Goal: Check status: Check status

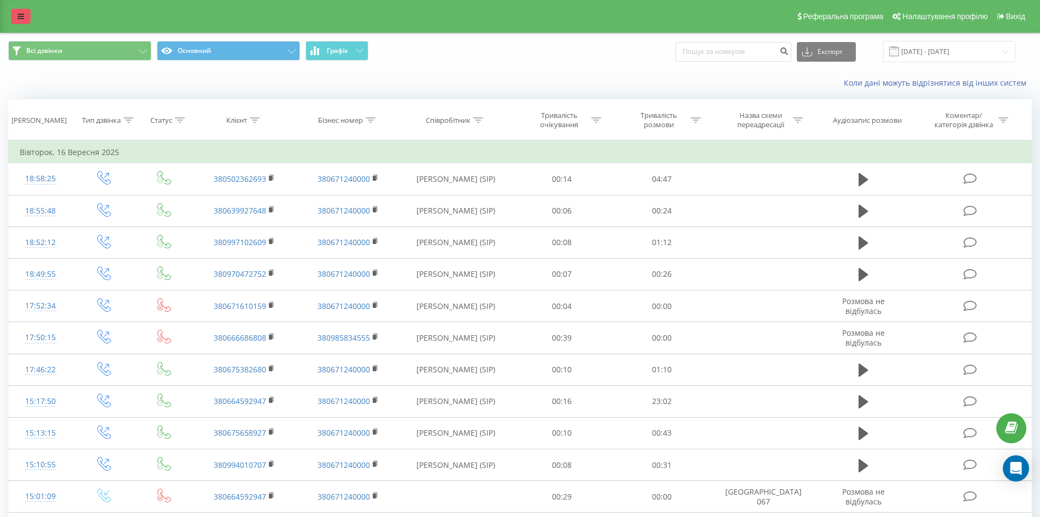
click at [22, 9] on link at bounding box center [21, 16] width 20 height 15
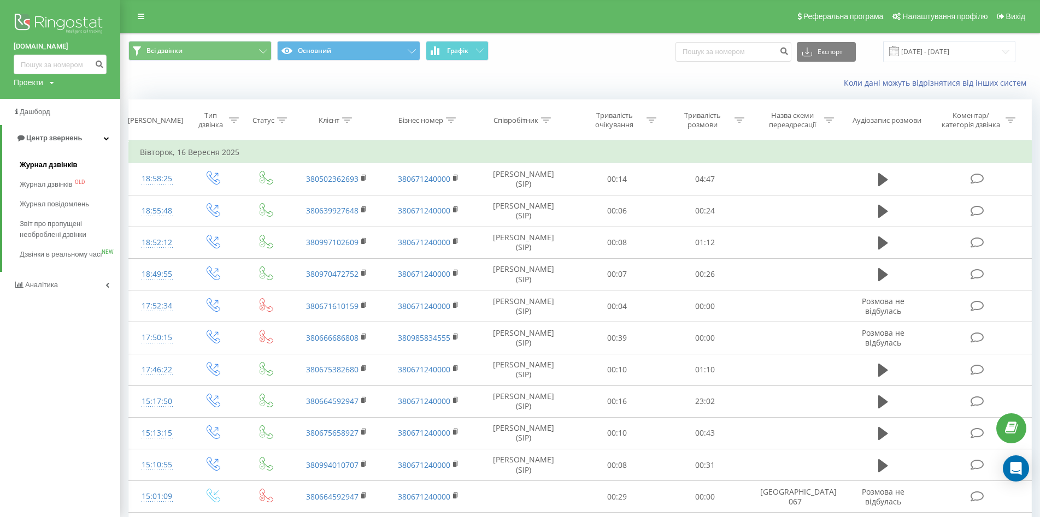
click at [48, 168] on span "Журнал дзвінків" at bounding box center [49, 165] width 58 height 11
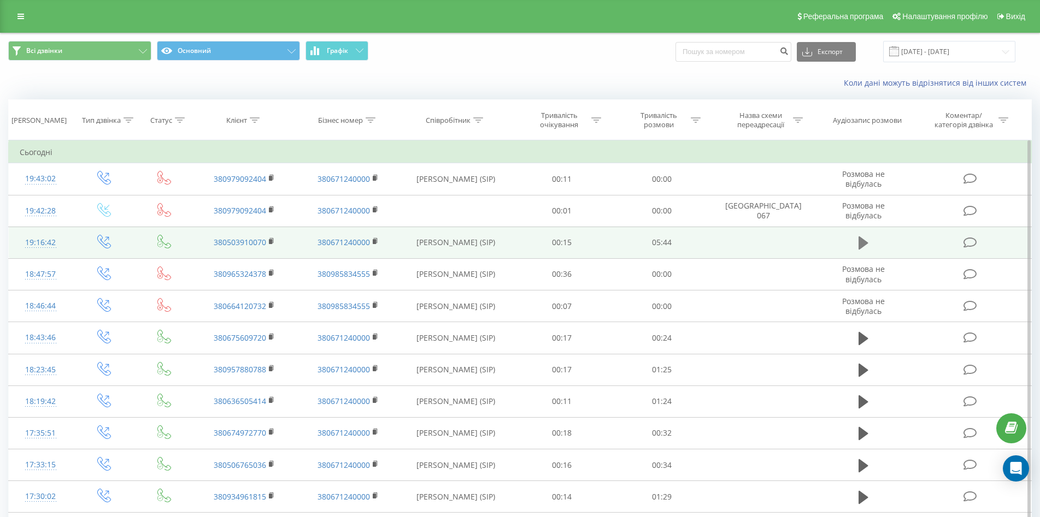
click at [865, 244] on icon at bounding box center [863, 243] width 10 height 13
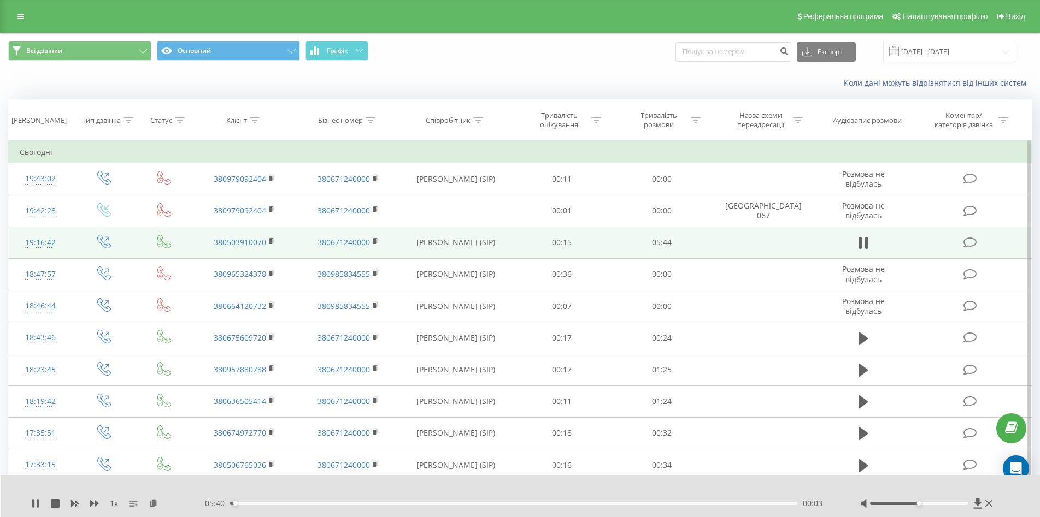
click at [302, 505] on div "00:03" at bounding box center [513, 503] width 567 height 3
click at [436, 504] on div "02:05" at bounding box center [513, 503] width 567 height 3
click at [412, 502] on div "01:50" at bounding box center [513, 503] width 567 height 3
click at [479, 501] on div "- 03:51 01:52 01:52" at bounding box center [517, 503] width 630 height 11
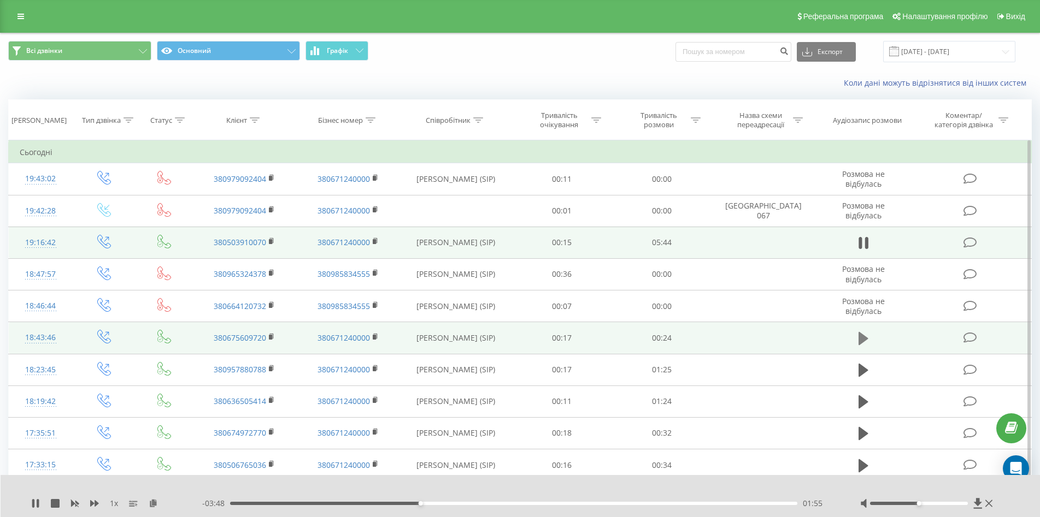
click at [860, 338] on icon at bounding box center [863, 338] width 10 height 13
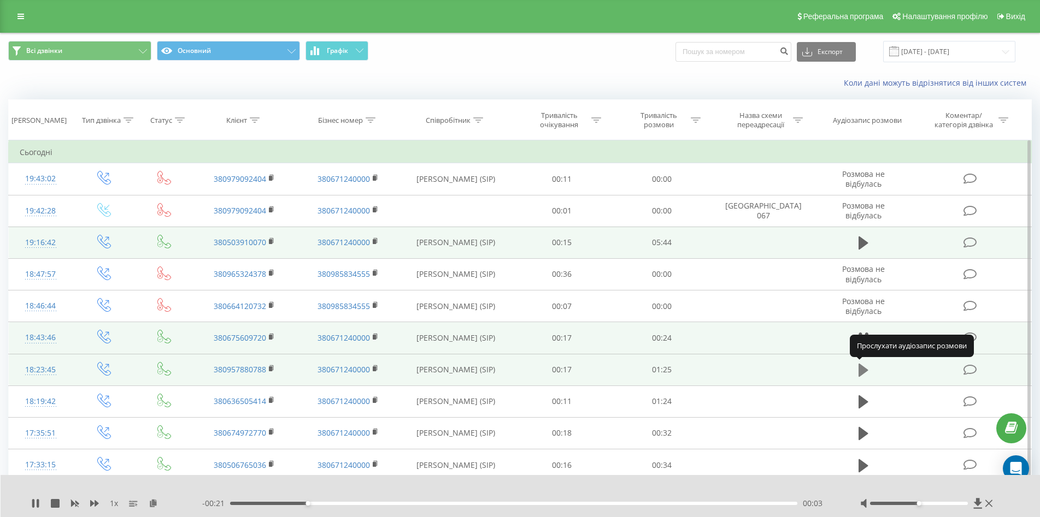
click at [863, 370] on icon at bounding box center [863, 370] width 10 height 13
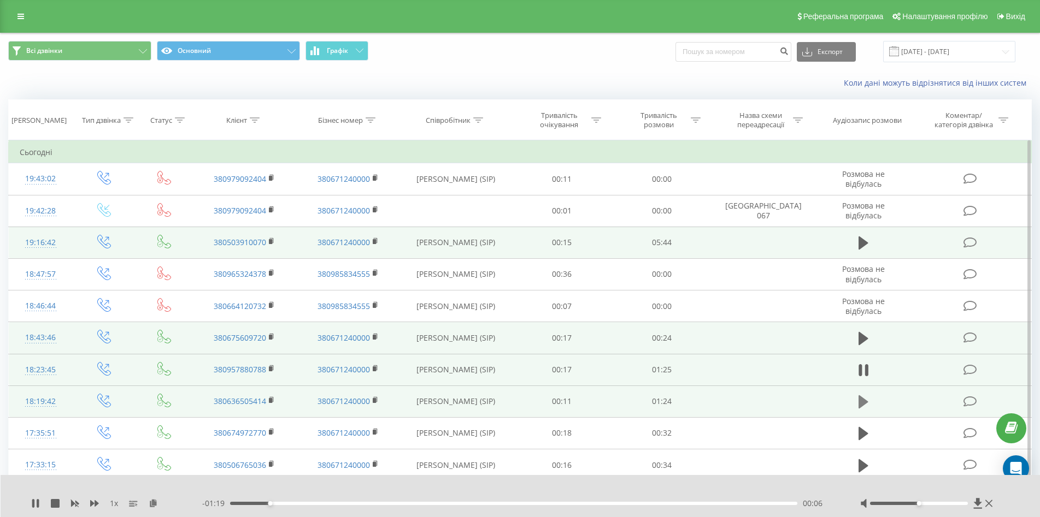
click at [864, 404] on icon at bounding box center [863, 402] width 10 height 13
click at [327, 504] on div "00:00" at bounding box center [513, 503] width 567 height 3
click at [940, 503] on div at bounding box center [919, 503] width 98 height 3
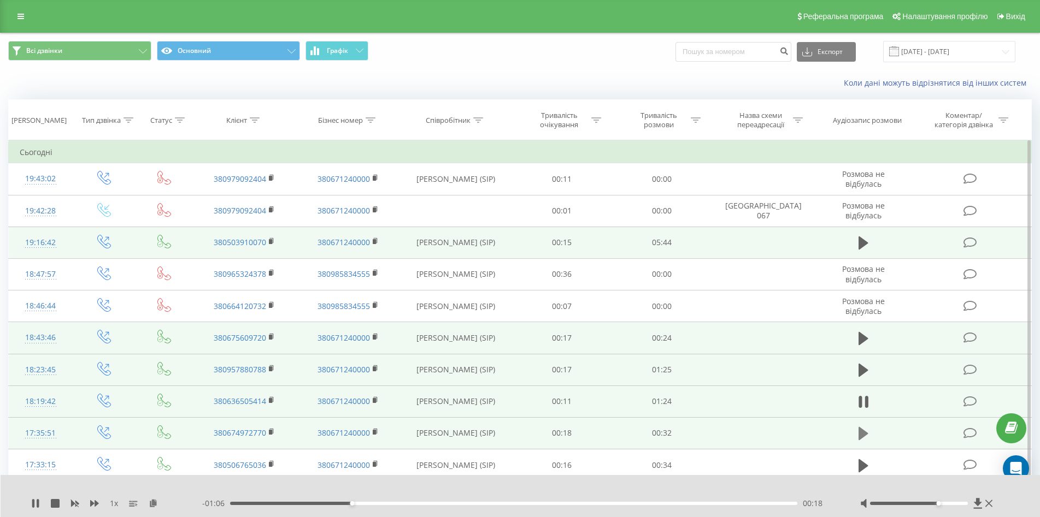
click at [865, 434] on icon at bounding box center [863, 433] width 10 height 13
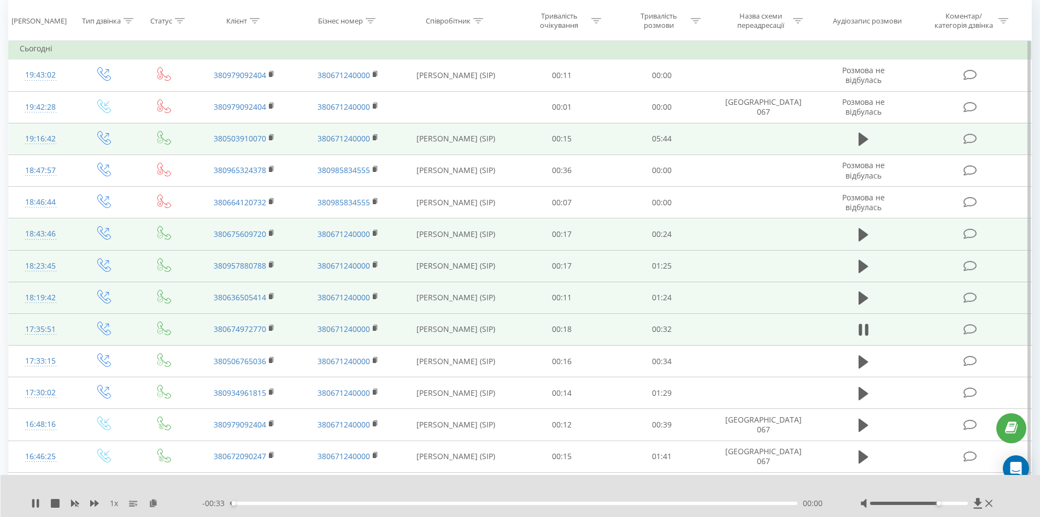
scroll to position [109, 0]
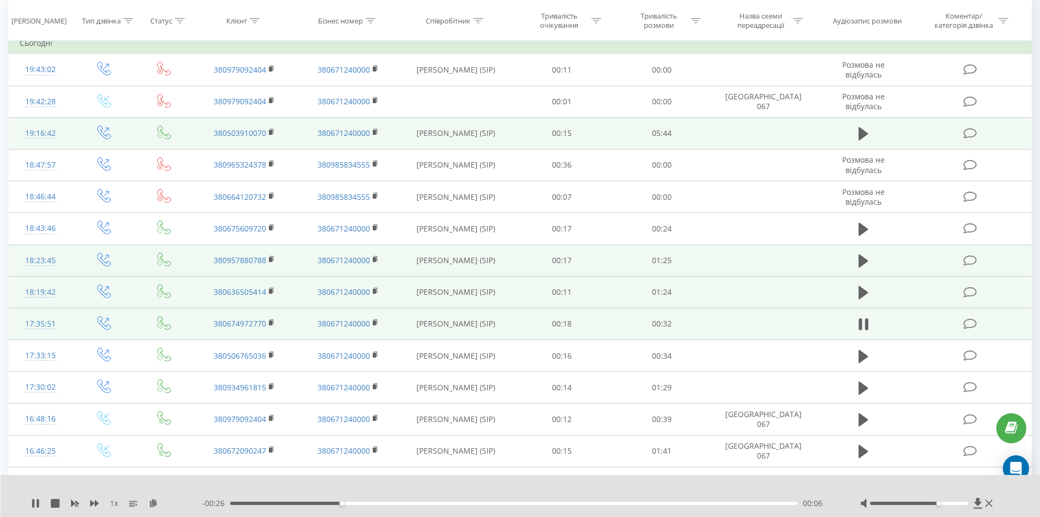
click at [429, 506] on div "- 00:26 00:06 00:06" at bounding box center [517, 503] width 630 height 11
click at [467, 504] on div "00:07" at bounding box center [513, 503] width 567 height 3
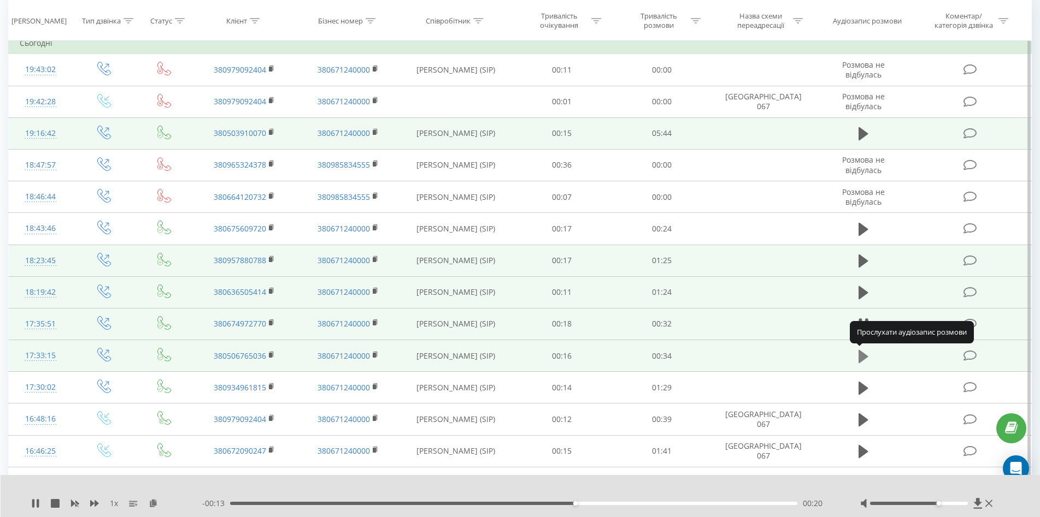
click at [860, 361] on icon at bounding box center [863, 356] width 10 height 13
click at [538, 503] on div "00:18" at bounding box center [513, 503] width 567 height 3
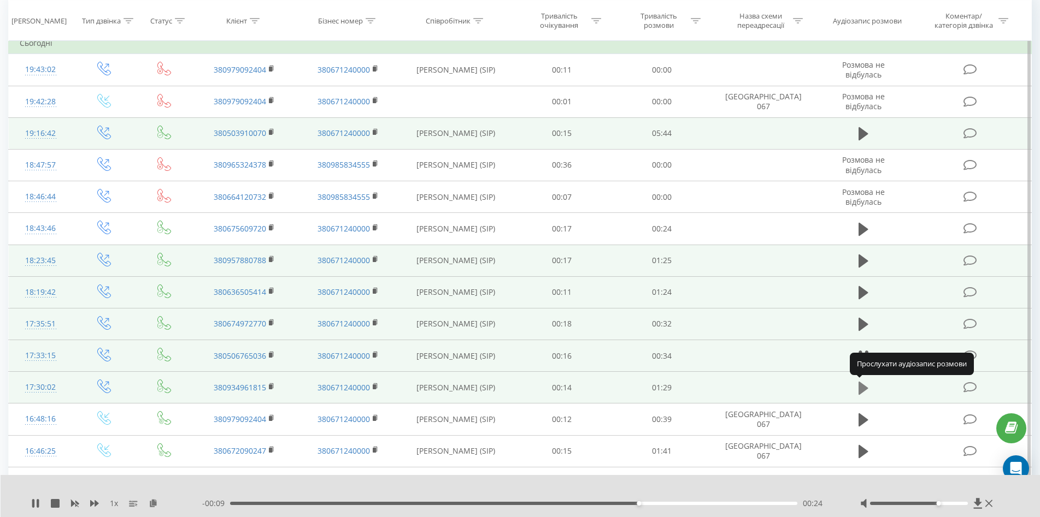
click at [865, 390] on icon at bounding box center [863, 388] width 10 height 13
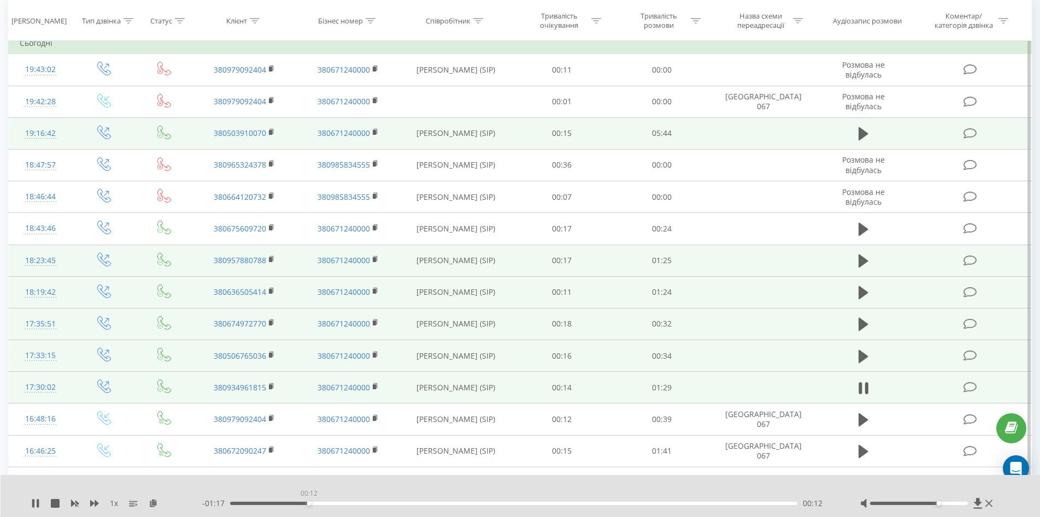
click at [309, 502] on div "00:12" at bounding box center [513, 503] width 567 height 3
drag, startPoint x: 952, startPoint y: 505, endPoint x: 958, endPoint y: 505, distance: 6.6
click at [958, 505] on div at bounding box center [919, 503] width 98 height 3
click at [449, 500] on div "- 01:08 00:20 00:20" at bounding box center [517, 503] width 630 height 11
click at [497, 503] on div "00:21" at bounding box center [513, 503] width 567 height 3
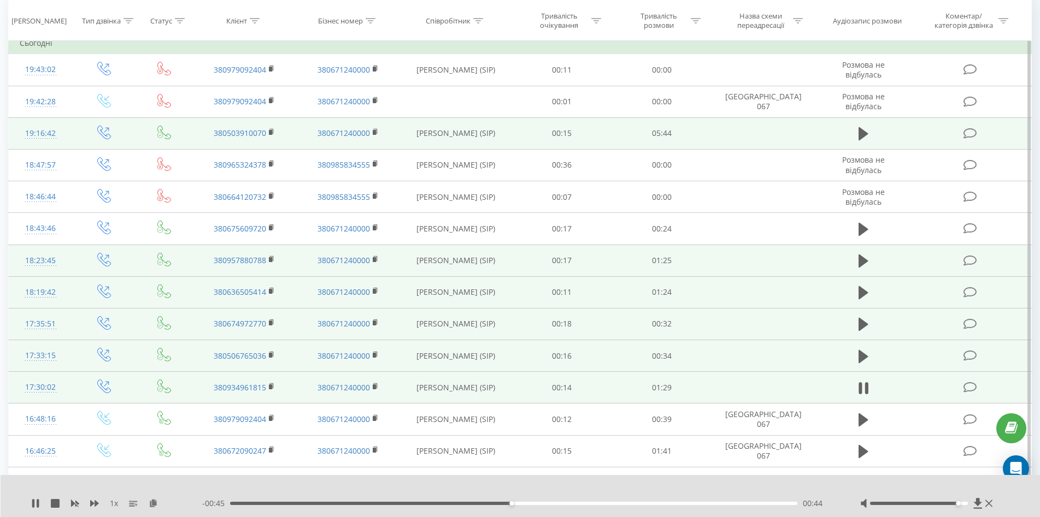
click at [583, 504] on div "00:44" at bounding box center [513, 503] width 567 height 3
click at [645, 505] on div "- 00:31 00:58 00:58" at bounding box center [517, 503] width 630 height 11
click at [646, 504] on div "00:59" at bounding box center [513, 503] width 567 height 3
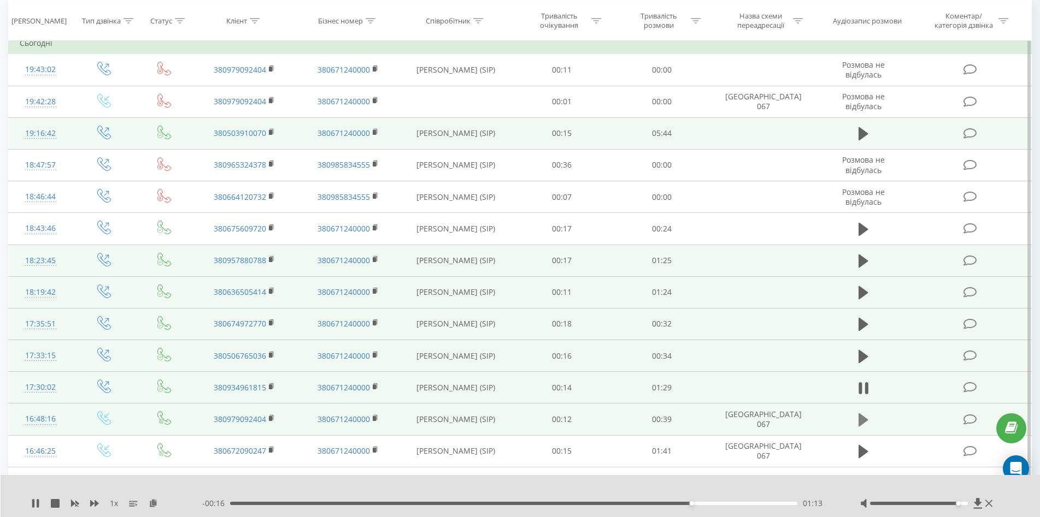
click at [861, 420] on icon at bounding box center [863, 420] width 10 height 13
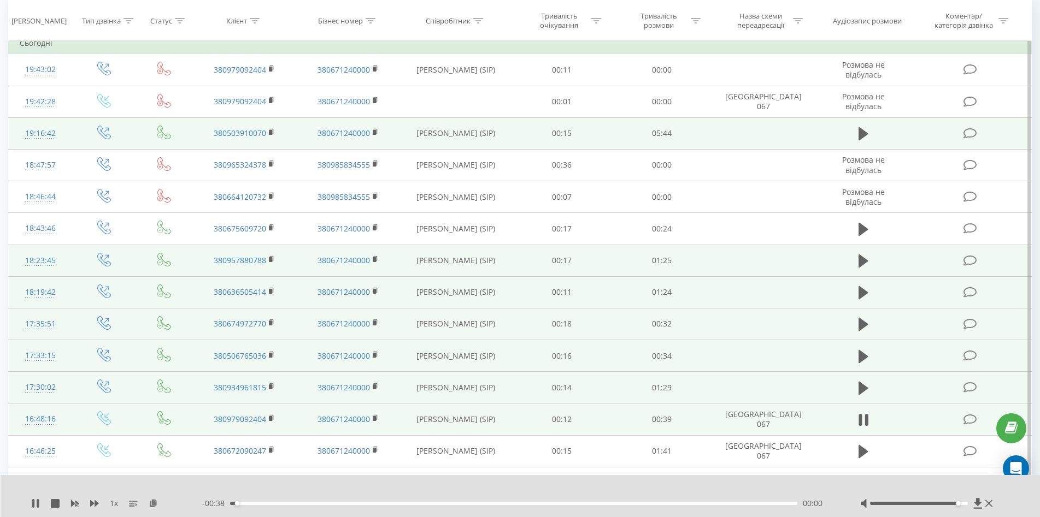
click at [329, 500] on div "- 00:38 00:00 00:00" at bounding box center [517, 503] width 630 height 11
click at [352, 502] on div "00:01" at bounding box center [513, 503] width 567 height 3
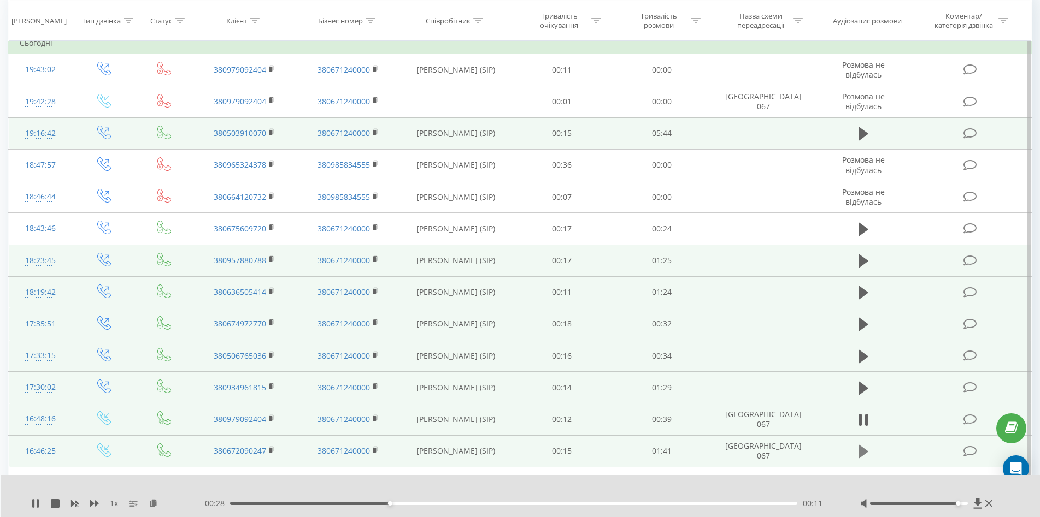
click at [864, 452] on icon at bounding box center [863, 451] width 10 height 13
click at [331, 503] on div "00:00" at bounding box center [513, 503] width 567 height 3
click at [426, 502] on div "00:19" at bounding box center [513, 503] width 567 height 3
click at [494, 503] on div "00:47" at bounding box center [513, 503] width 567 height 3
click at [597, 501] on div "- 00:51 00:49 00:49" at bounding box center [517, 503] width 630 height 11
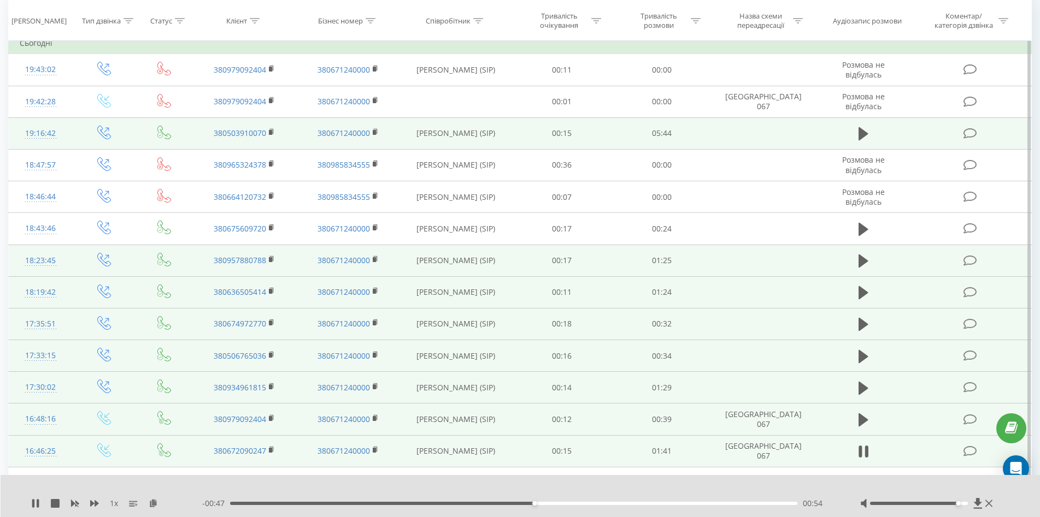
click at [580, 503] on div "00:54" at bounding box center [513, 503] width 567 height 3
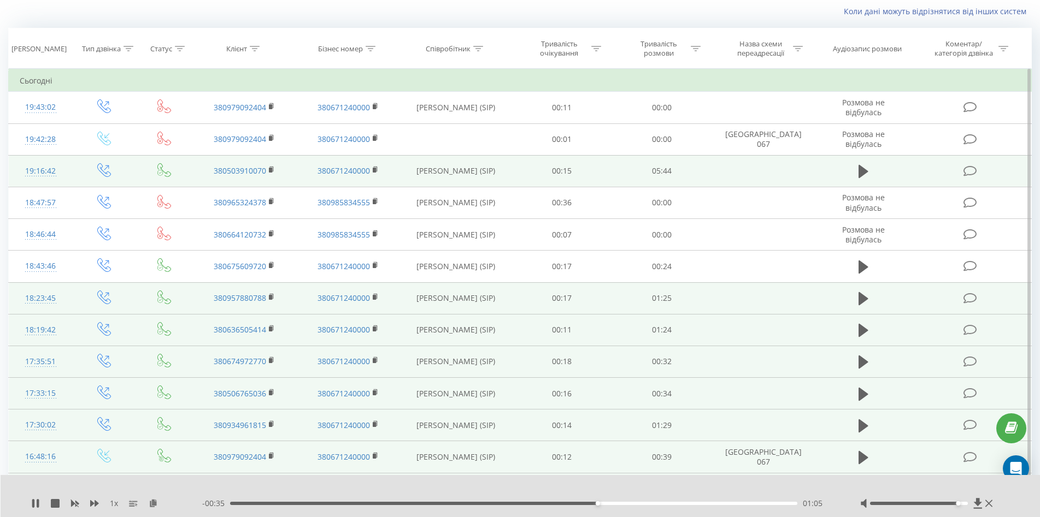
scroll to position [0, 0]
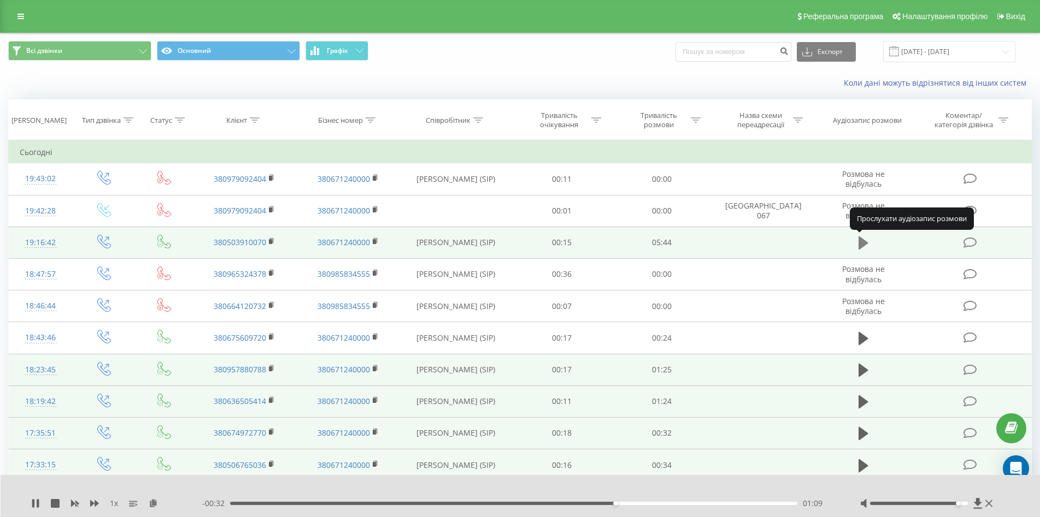
click at [863, 244] on icon at bounding box center [863, 243] width 10 height 13
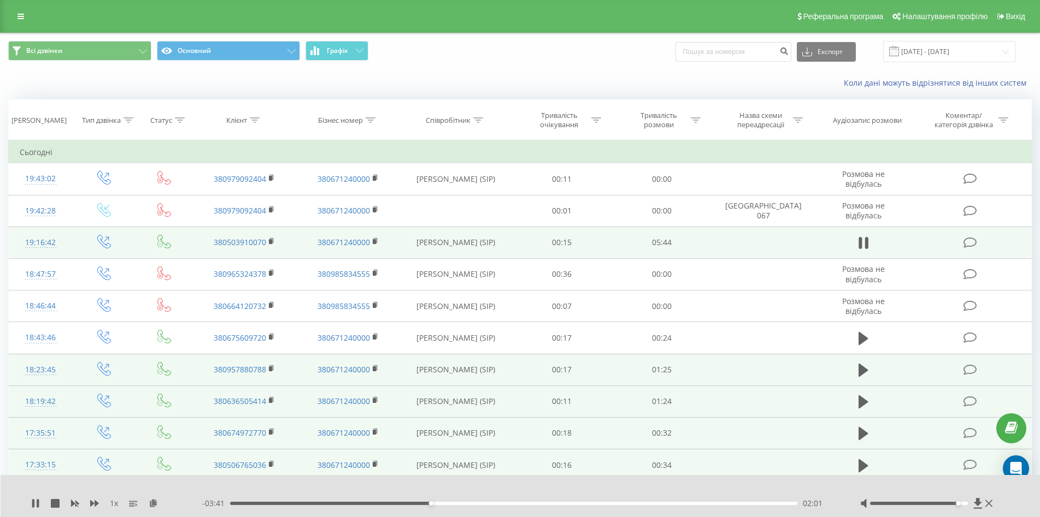
click at [471, 503] on div "02:01" at bounding box center [513, 503] width 567 height 3
click at [521, 503] on div "02:27" at bounding box center [513, 503] width 567 height 3
click at [565, 504] on div "02:58" at bounding box center [513, 503] width 567 height 3
click at [607, 503] on div "03:48" at bounding box center [513, 503] width 567 height 3
click at [637, 504] on div "04:06" at bounding box center [513, 503] width 567 height 3
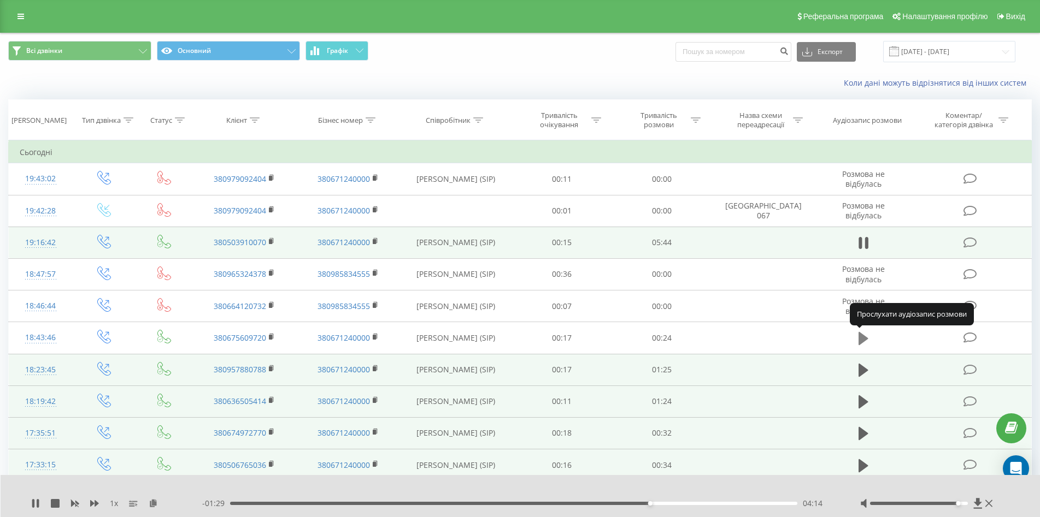
click at [864, 340] on icon at bounding box center [863, 338] width 10 height 13
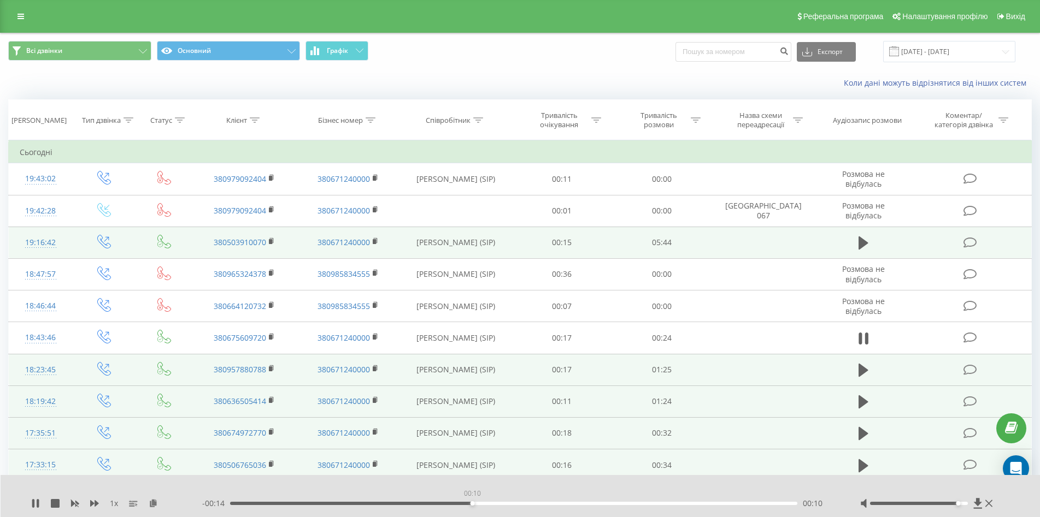
click at [472, 505] on div "00:10" at bounding box center [513, 503] width 567 height 3
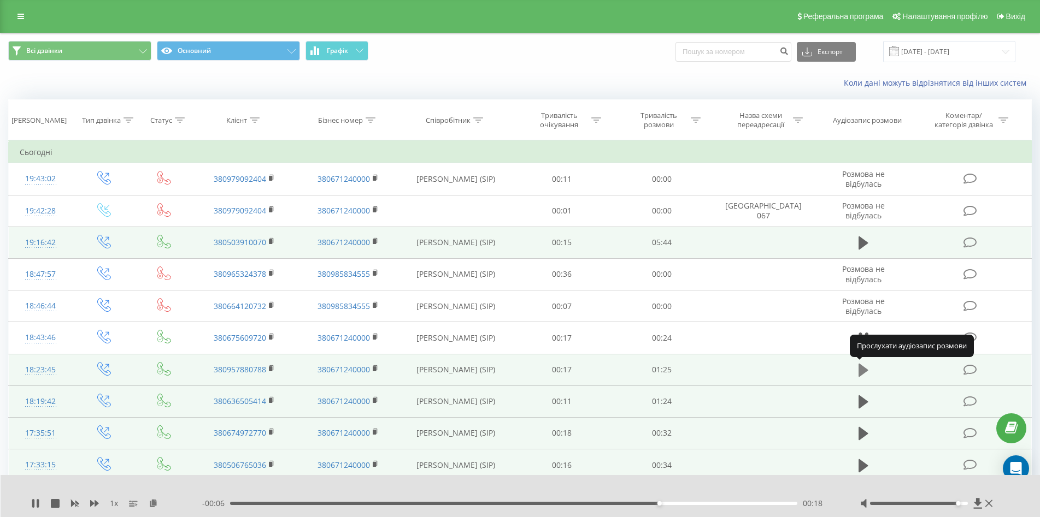
click at [865, 372] on icon at bounding box center [863, 370] width 10 height 13
click at [571, 504] on div "00:51" at bounding box center [513, 503] width 567 height 3
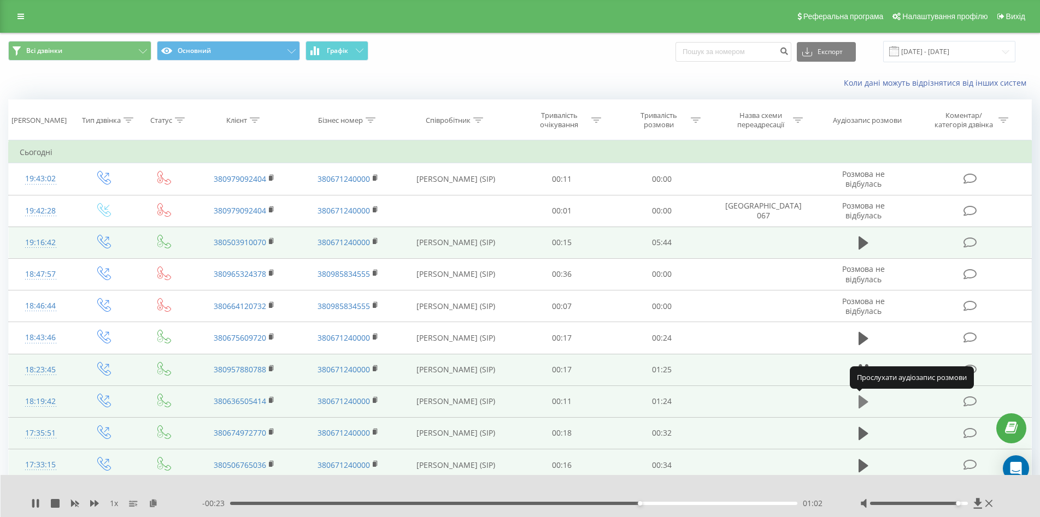
click at [862, 403] on icon at bounding box center [863, 402] width 10 height 13
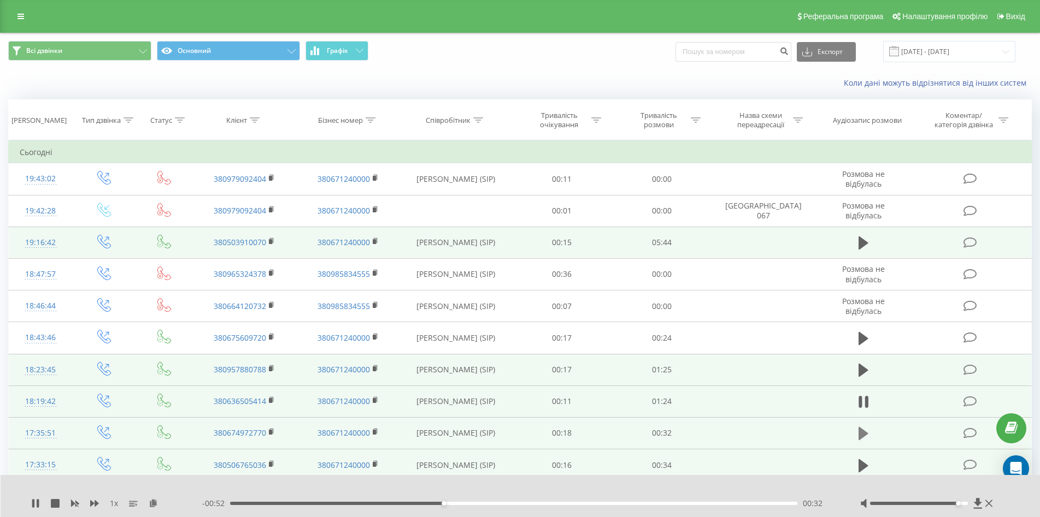
click at [862, 434] on icon at bounding box center [863, 433] width 10 height 13
click at [700, 505] on div "- 00:09 00:24 00:24" at bounding box center [517, 503] width 630 height 11
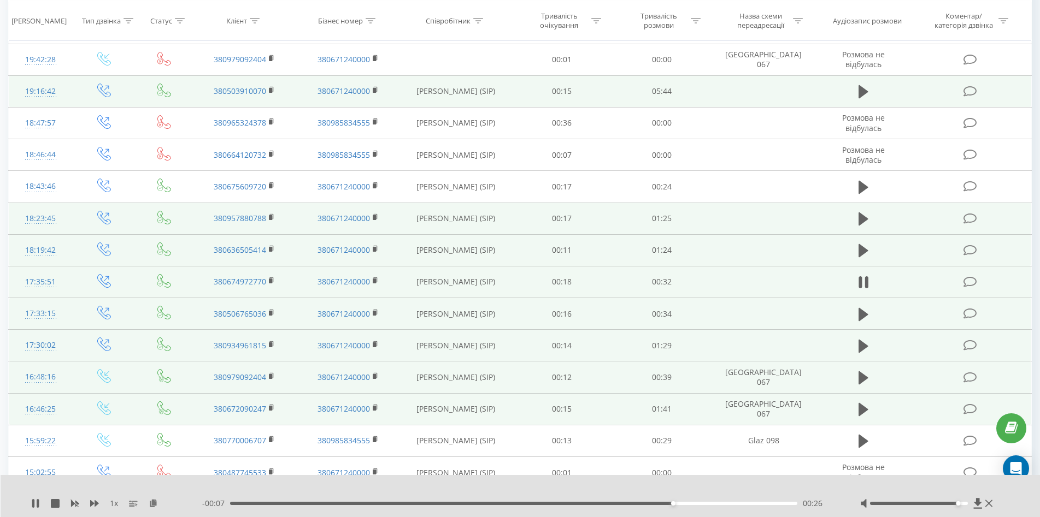
scroll to position [164, 0]
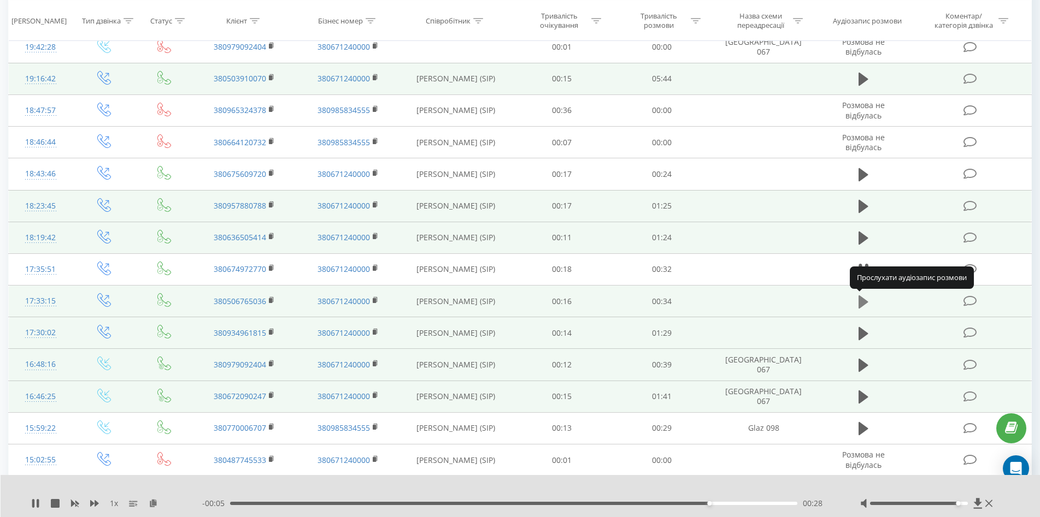
click at [866, 305] on icon at bounding box center [863, 301] width 10 height 15
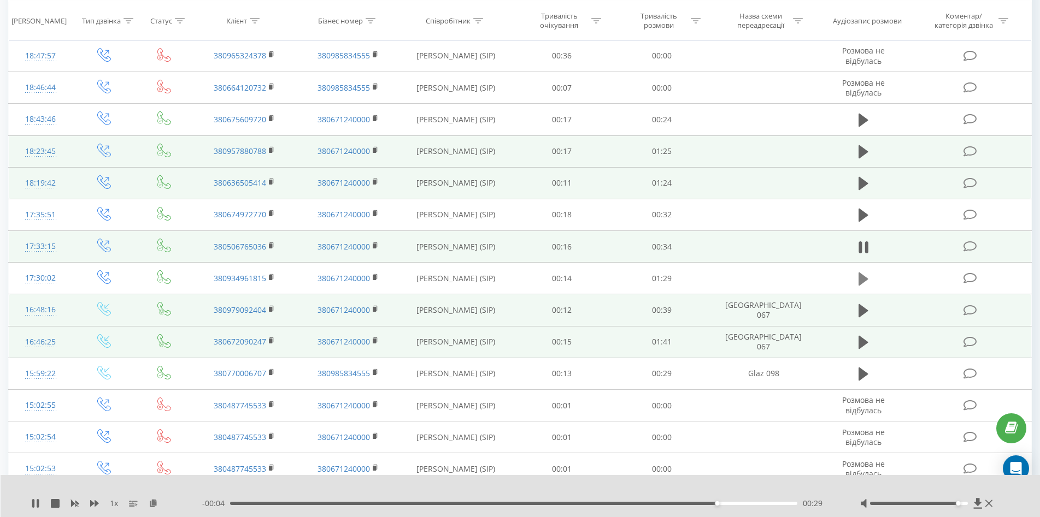
click at [865, 279] on icon at bounding box center [863, 279] width 10 height 13
click at [862, 312] on icon at bounding box center [863, 310] width 10 height 13
click at [637, 504] on div "00:28" at bounding box center [513, 503] width 567 height 3
click at [865, 342] on icon at bounding box center [863, 342] width 10 height 13
click at [677, 505] on div "01:20" at bounding box center [513, 503] width 567 height 3
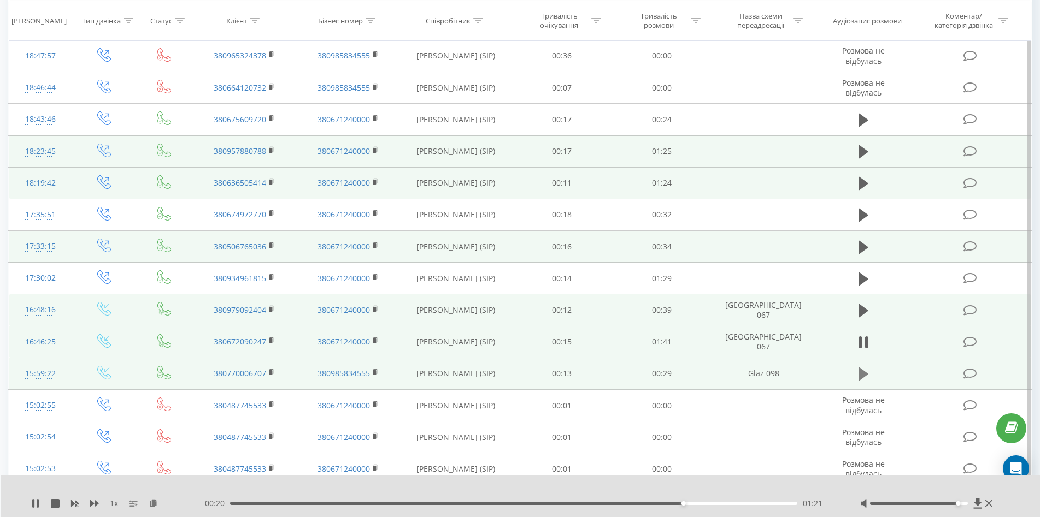
click at [861, 377] on icon at bounding box center [863, 374] width 10 height 13
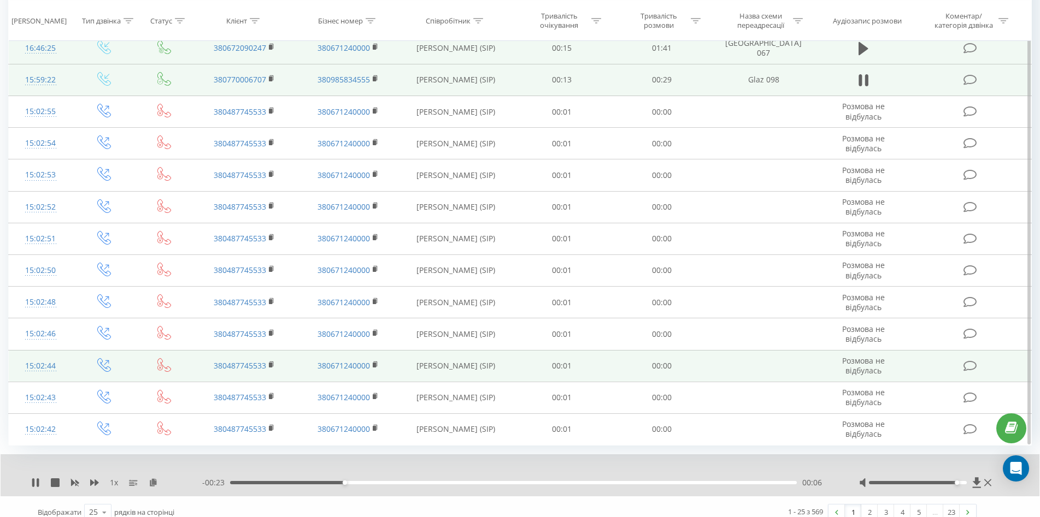
scroll to position [524, 0]
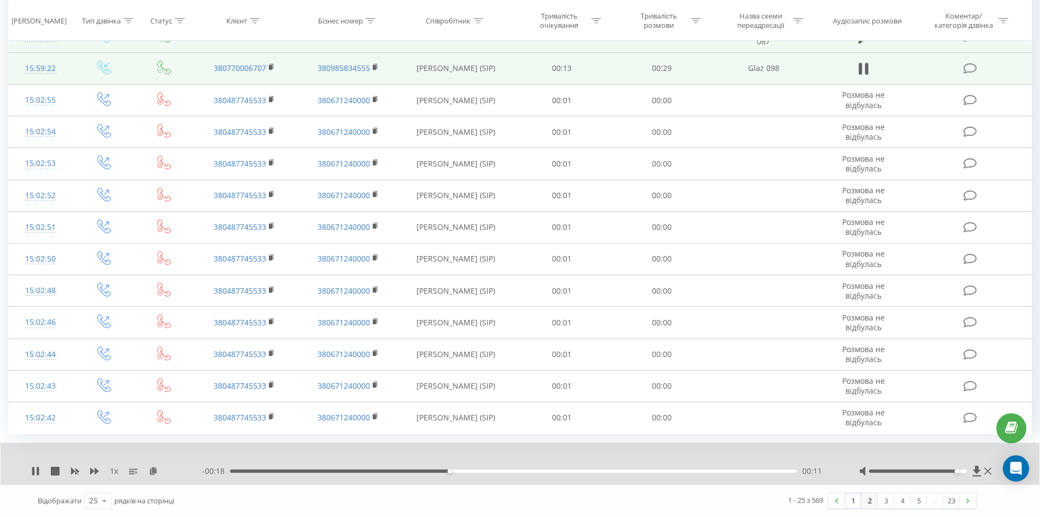
click at [865, 500] on link "2" at bounding box center [869, 500] width 16 height 15
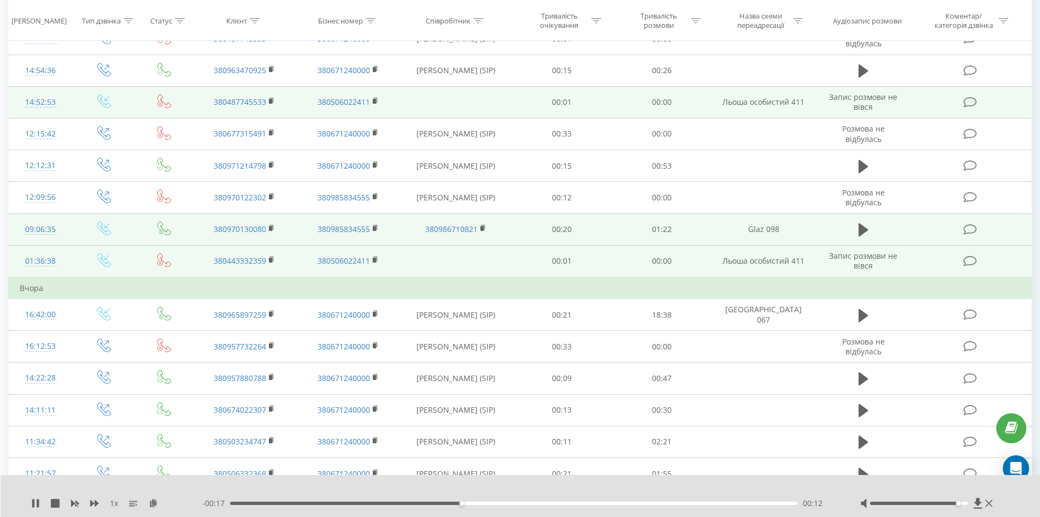
scroll to position [72, 0]
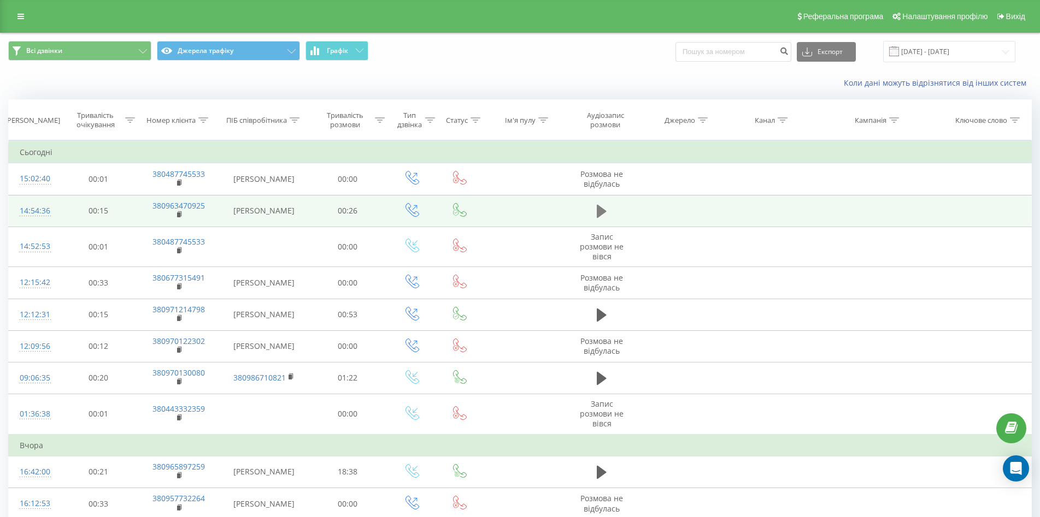
click at [604, 216] on icon at bounding box center [602, 211] width 10 height 15
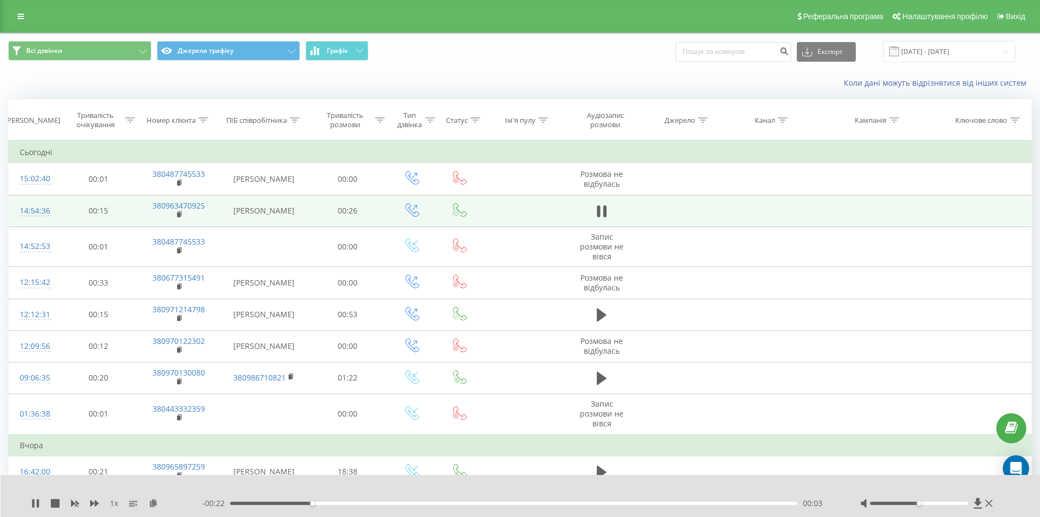
click at [490, 505] on div "00:03" at bounding box center [513, 503] width 567 height 3
click at [613, 506] on div "- 00:13 00:13 00:13" at bounding box center [517, 503] width 630 height 11
click at [619, 504] on div "00:14" at bounding box center [513, 503] width 567 height 3
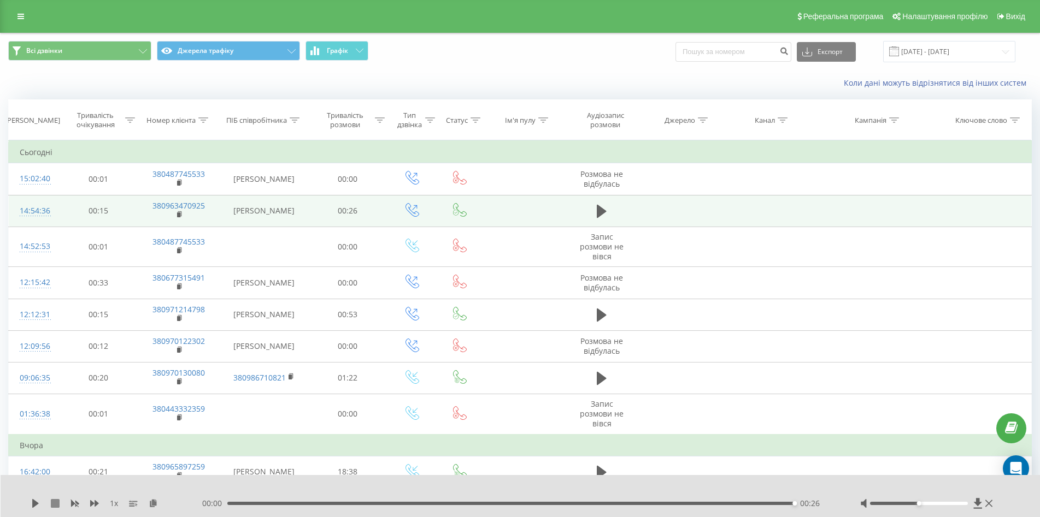
click at [57, 506] on icon at bounding box center [55, 503] width 9 height 9
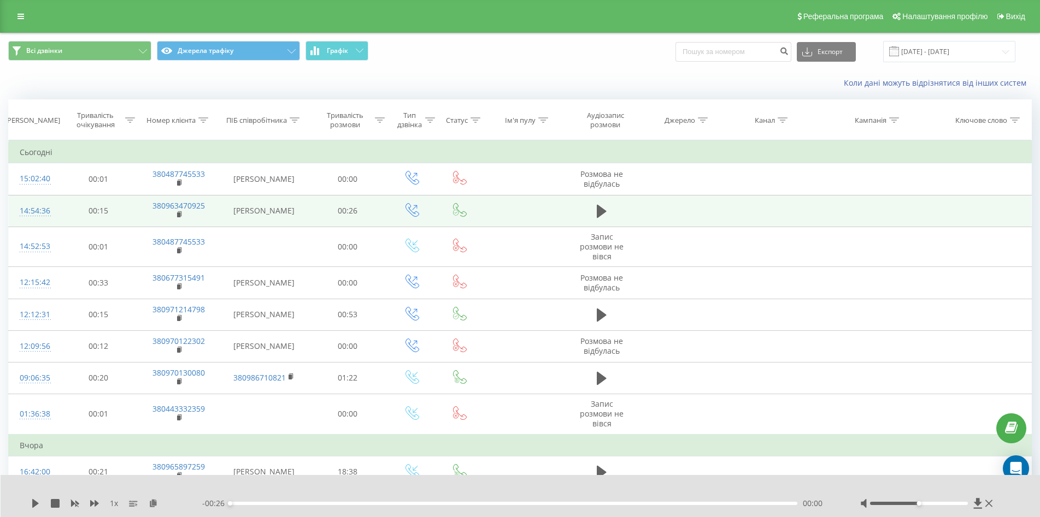
click at [501, 73] on div "Коли дані можуть відрізнятися вiд інших систем" at bounding box center [520, 83] width 1038 height 26
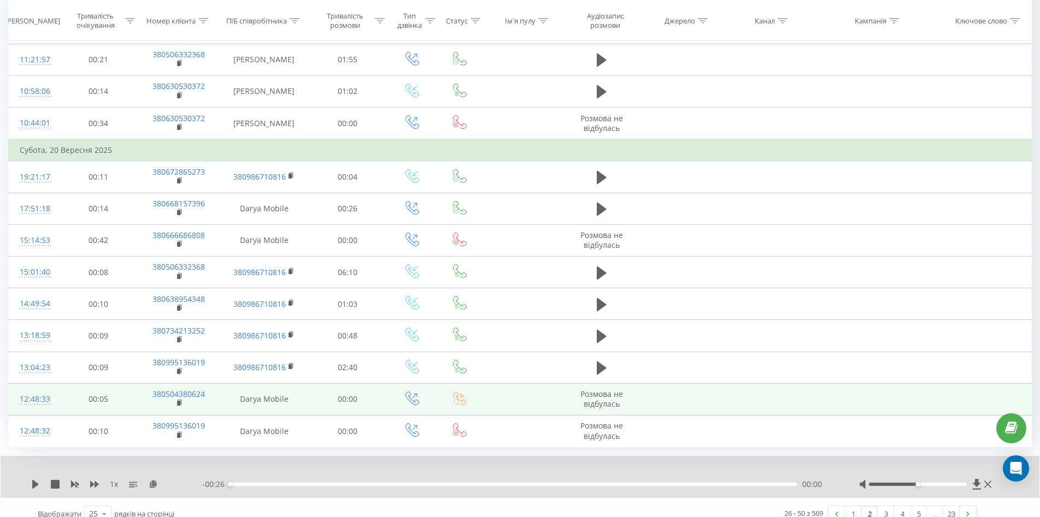
scroll to position [585, 0]
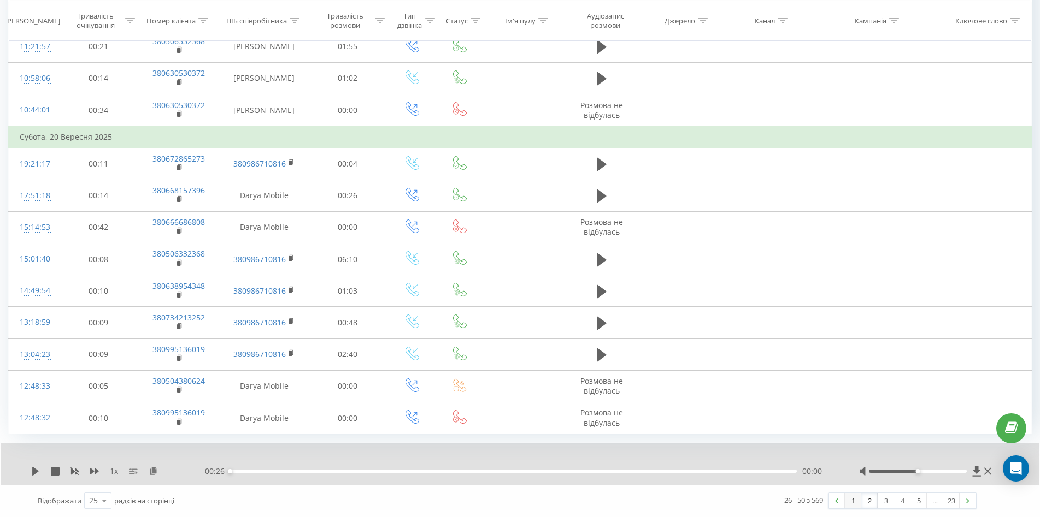
click at [849, 500] on link "1" at bounding box center [853, 500] width 16 height 15
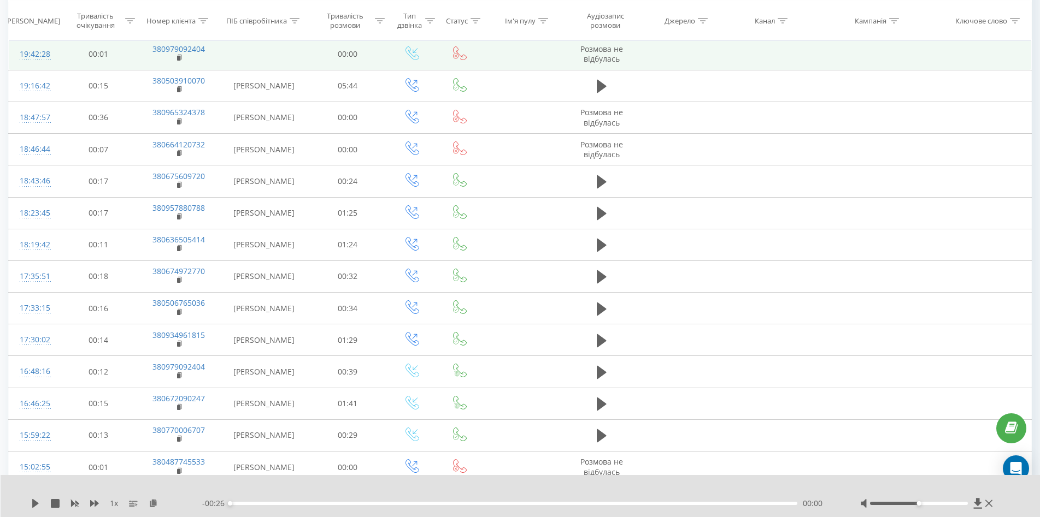
scroll to position [72, 0]
